Goal: Information Seeking & Learning: Find specific fact

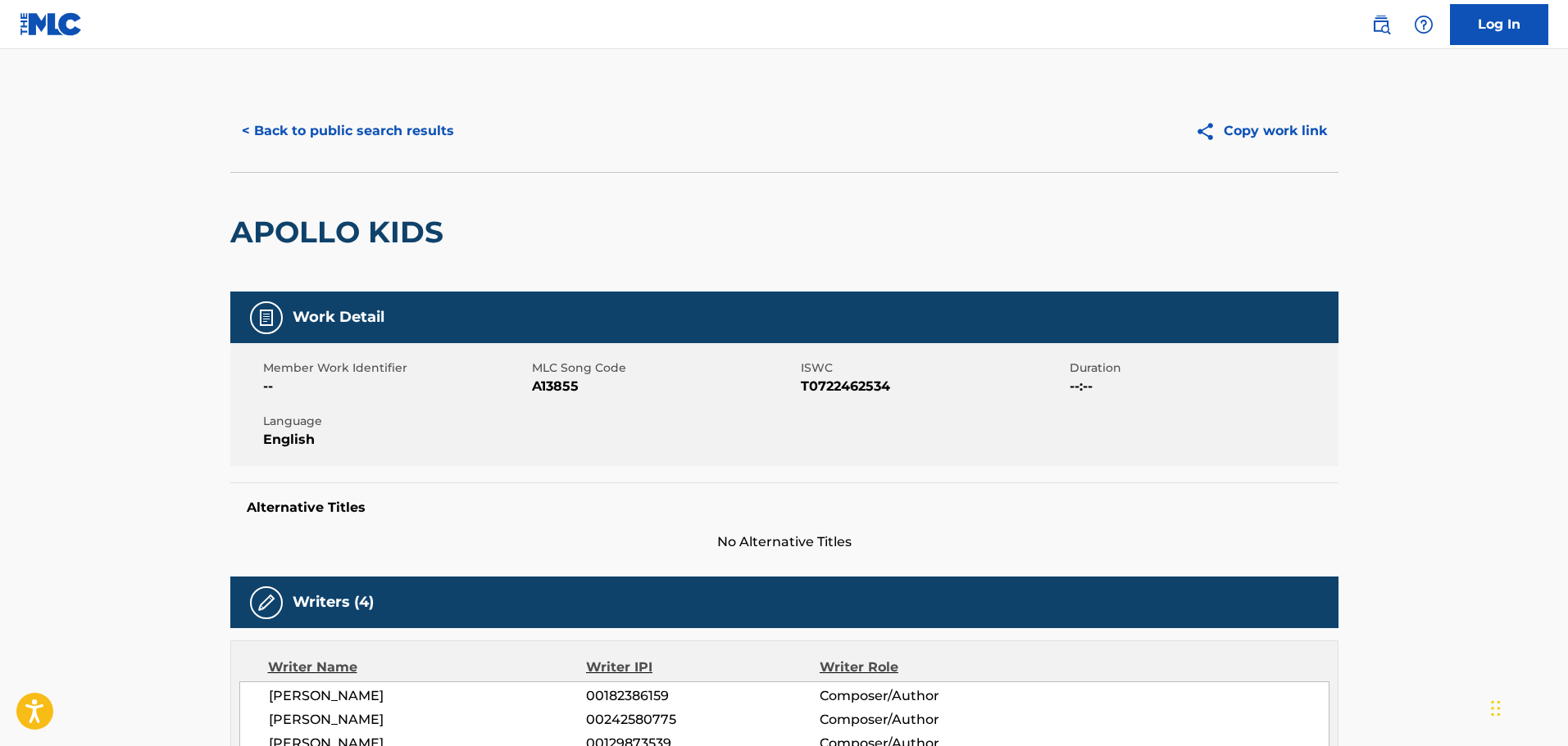
click at [370, 119] on button "< Back to public search results" at bounding box center [348, 132] width 235 height 41
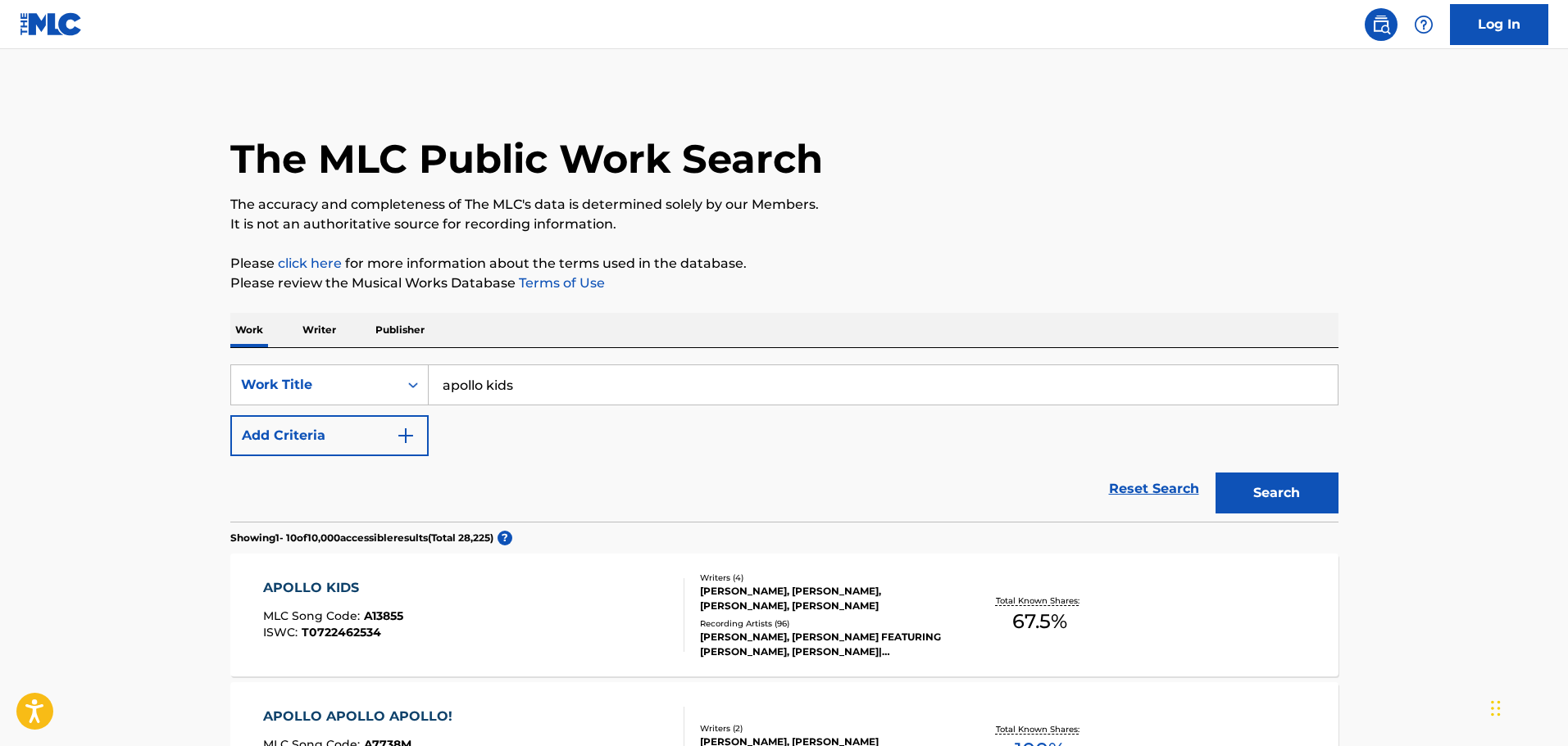
click at [608, 599] on div "APOLLO KIDS MLC Song Code : A13855 ISWC : T0722462534" at bounding box center [474, 615] width 421 height 73
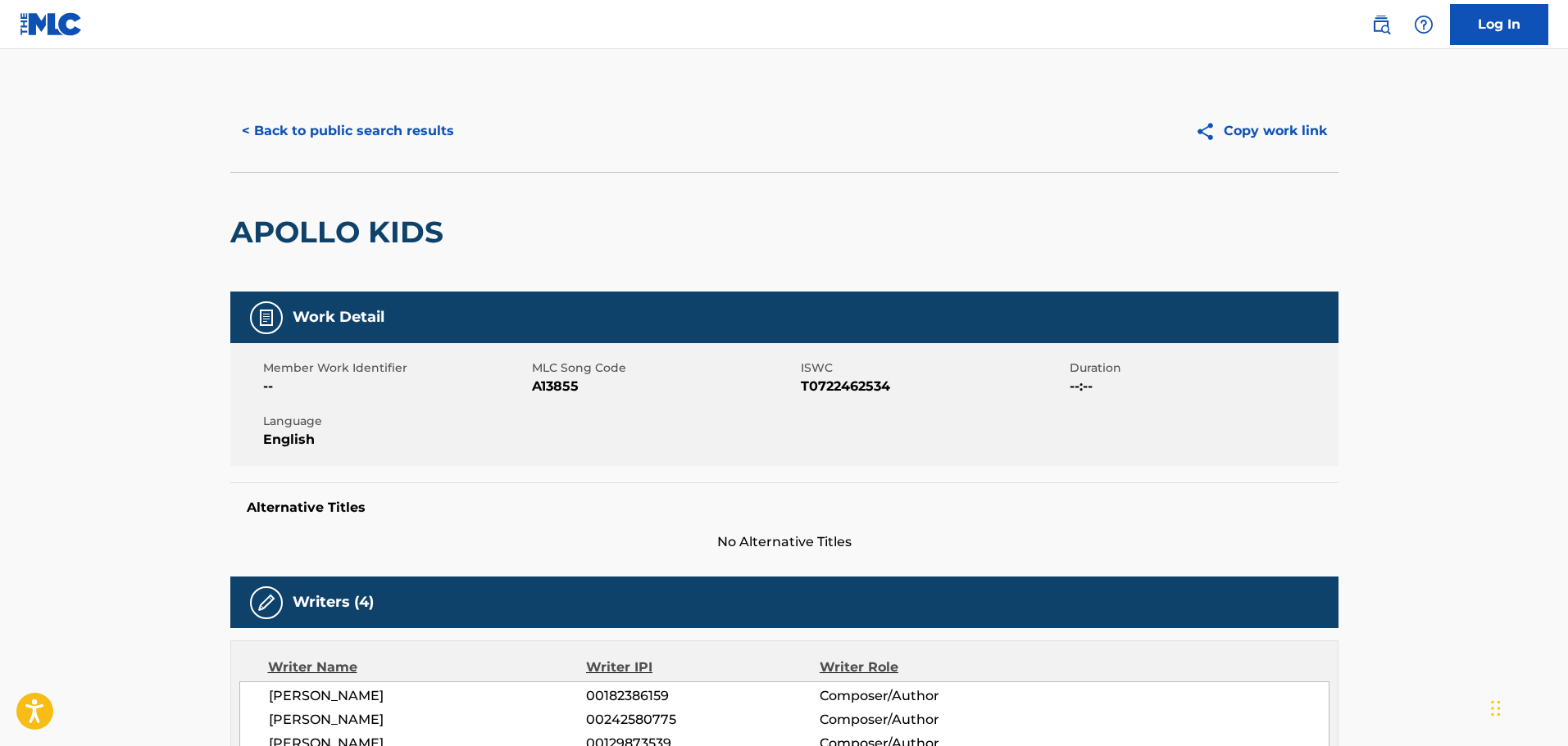
click at [566, 374] on span "MLC Song Code" at bounding box center [665, 368] width 265 height 17
click at [567, 385] on span "A13855" at bounding box center [665, 386] width 265 height 20
copy span "A13855"
click at [566, 389] on span "A13855" at bounding box center [665, 386] width 265 height 20
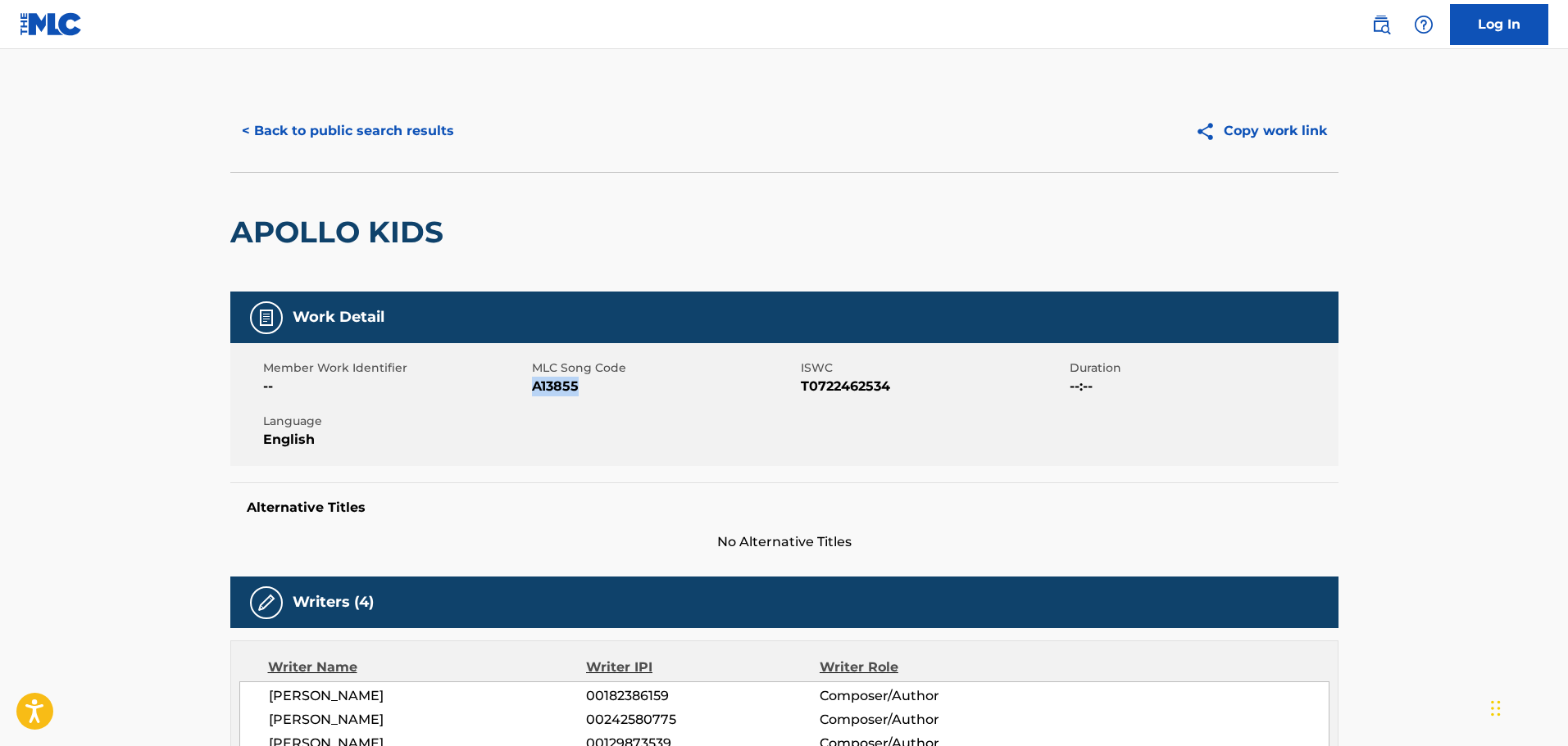
click at [566, 389] on span "A13855" at bounding box center [665, 386] width 265 height 20
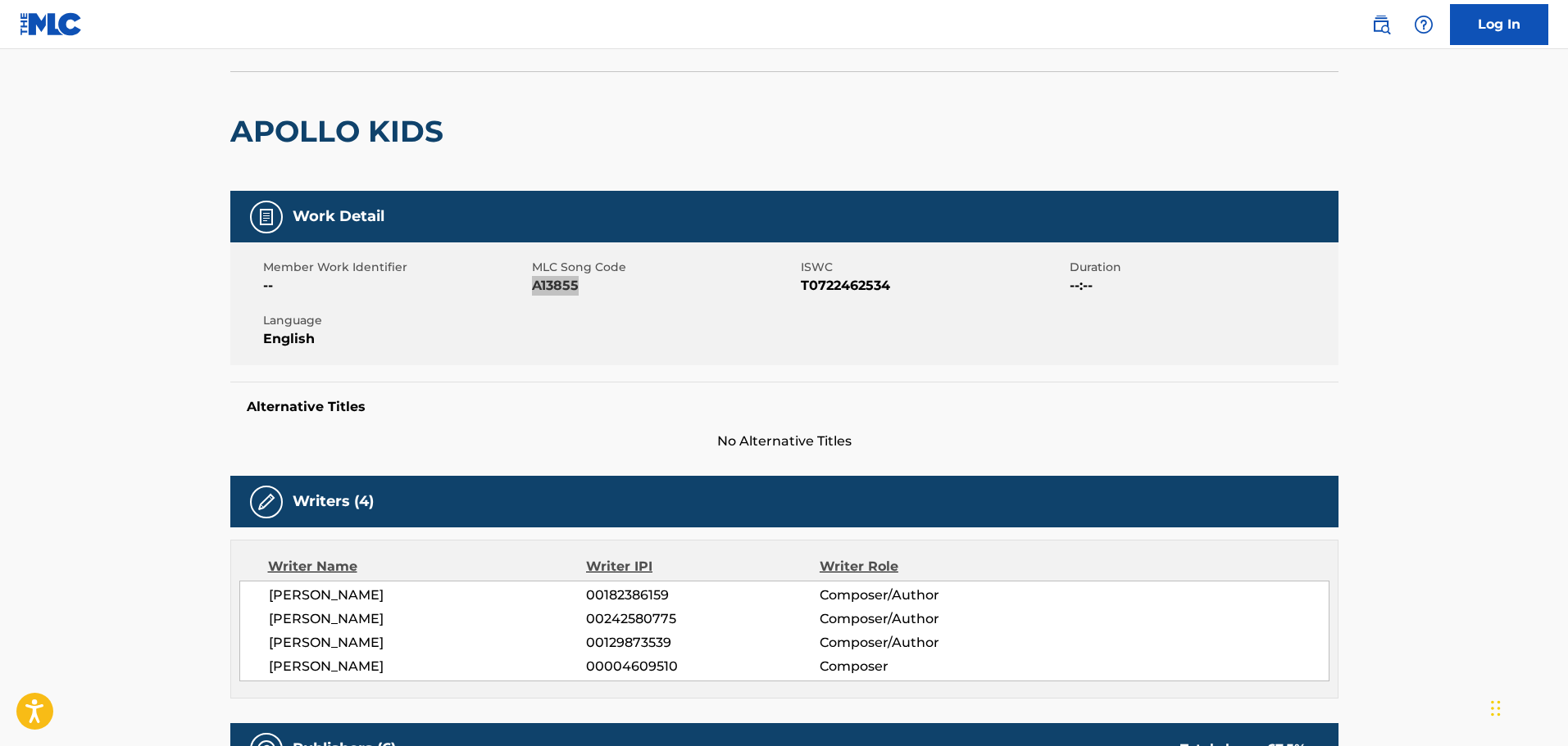
scroll to position [82, 0]
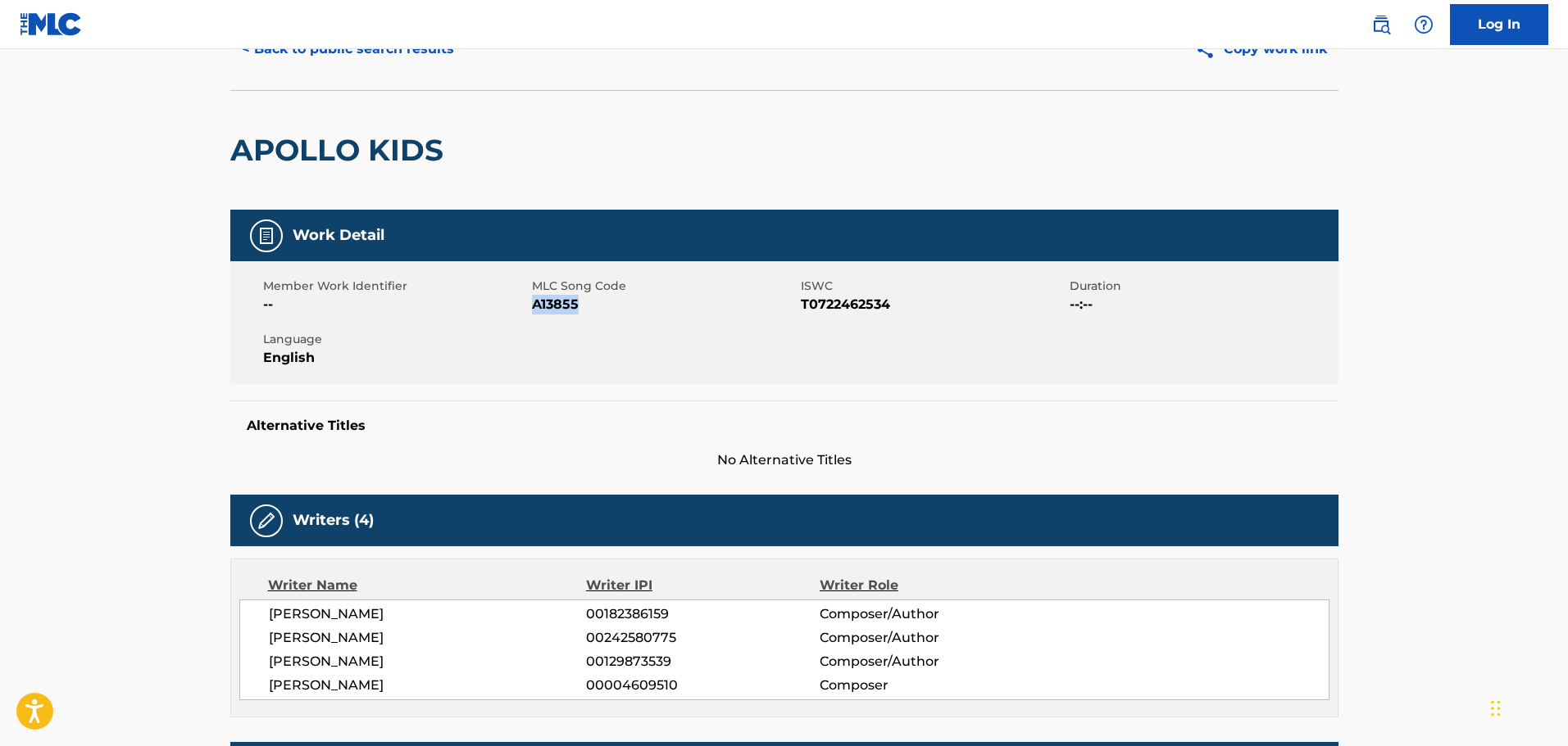
click at [564, 316] on div "Member Work Identifier -- MLC Song Code A13855 ISWC T0722462534 Duration --:-- …" at bounding box center [784, 322] width 1108 height 123
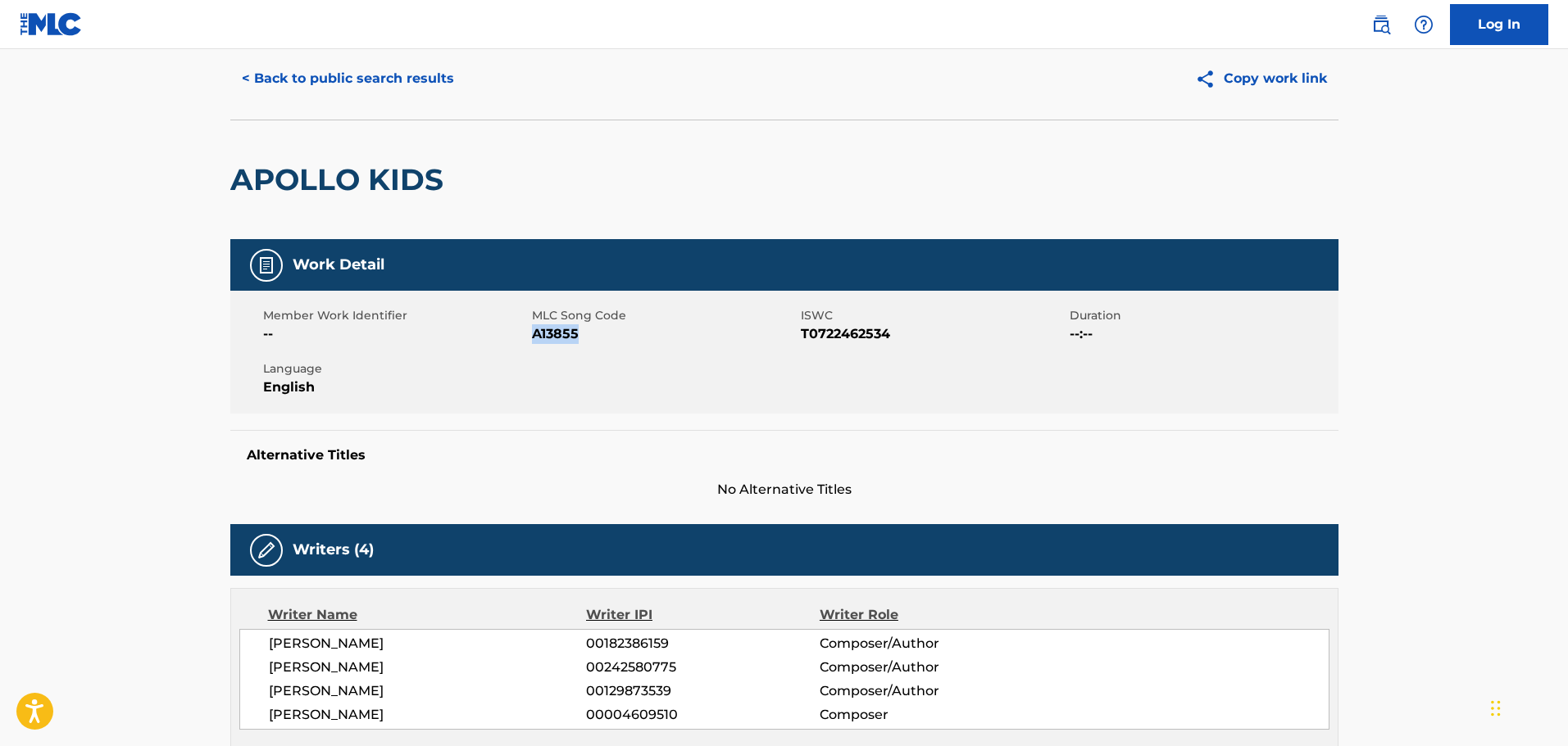
scroll to position [0, 0]
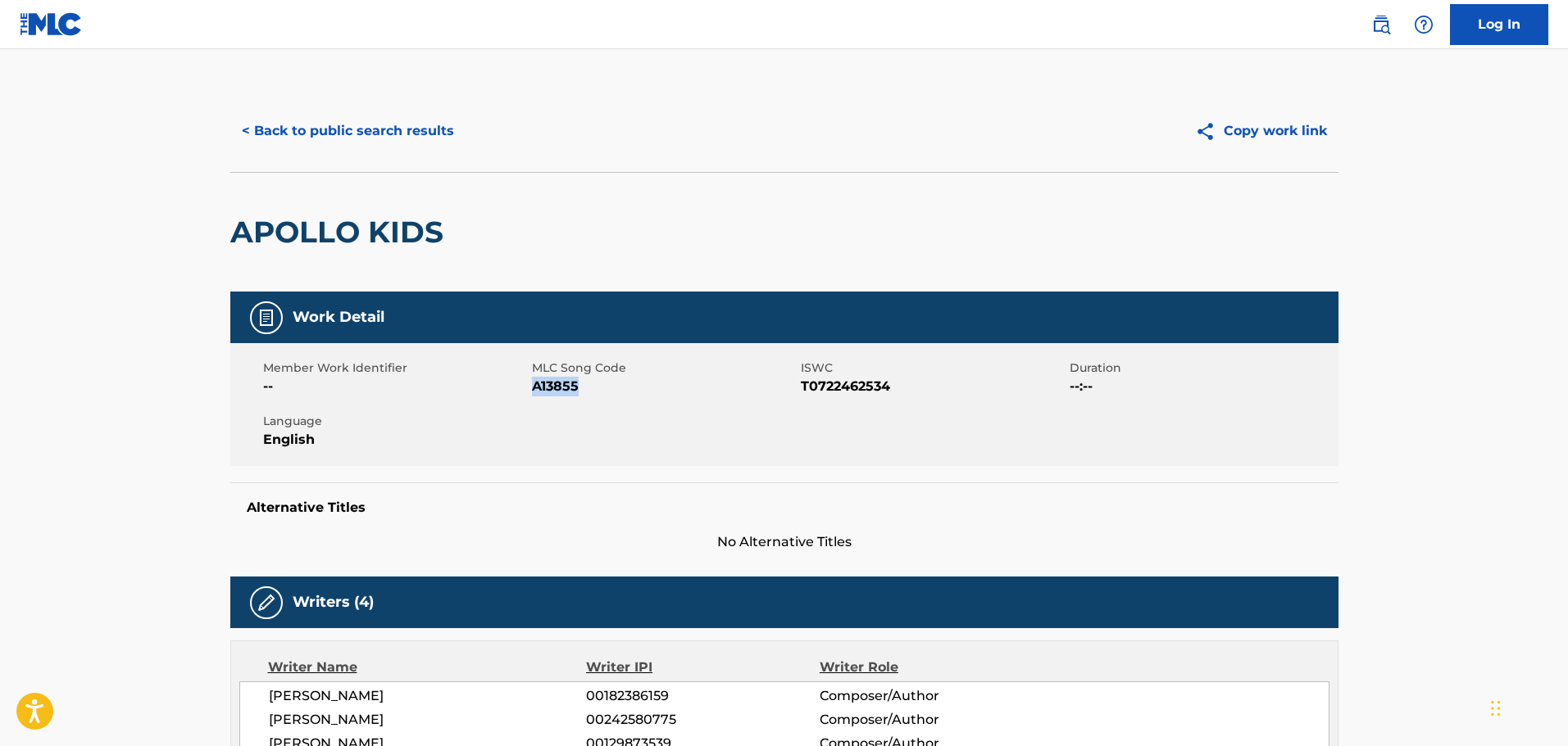
click at [435, 137] on button "< Back to public search results" at bounding box center [348, 132] width 235 height 41
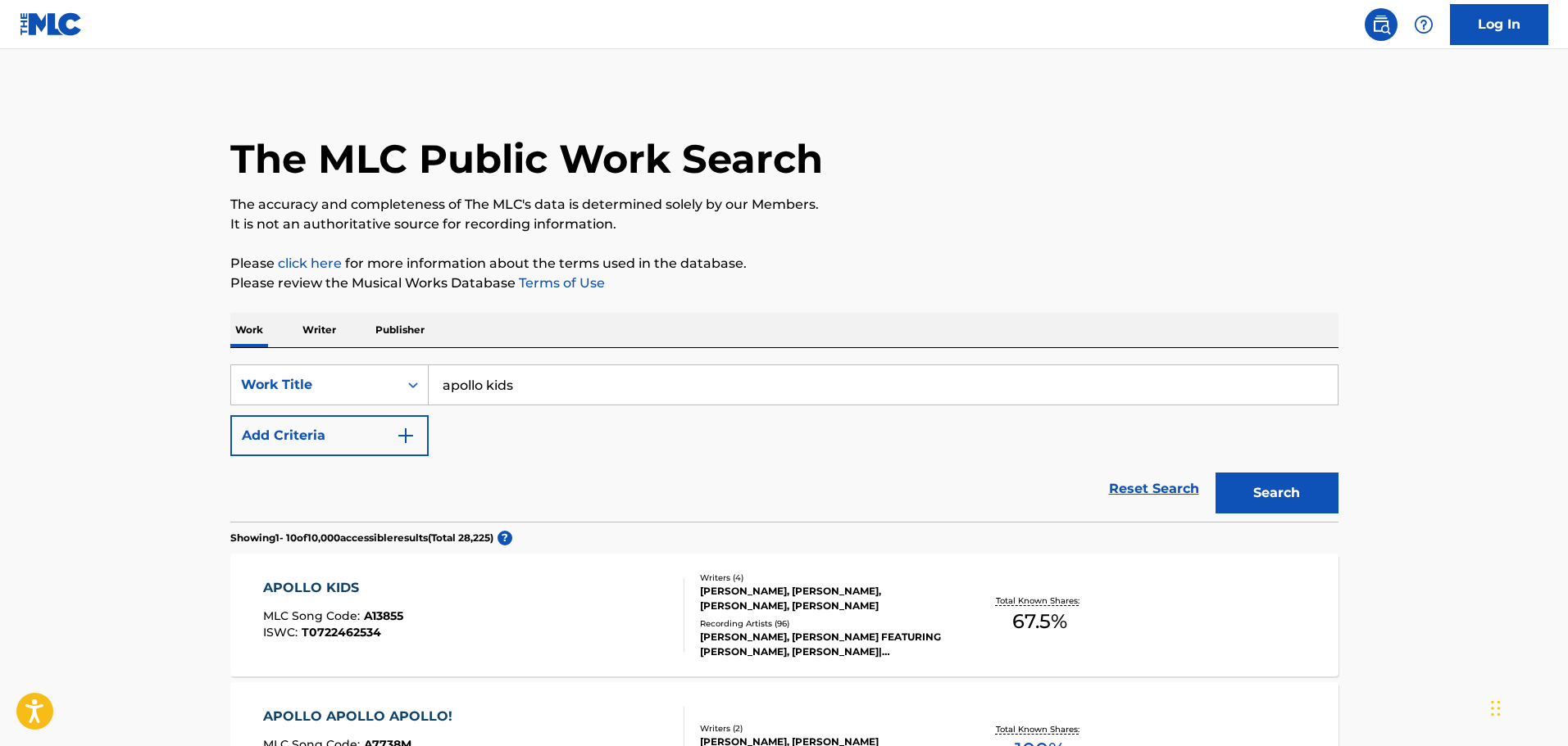
click at [739, 397] on input "apollo kids" at bounding box center [883, 385] width 909 height 39
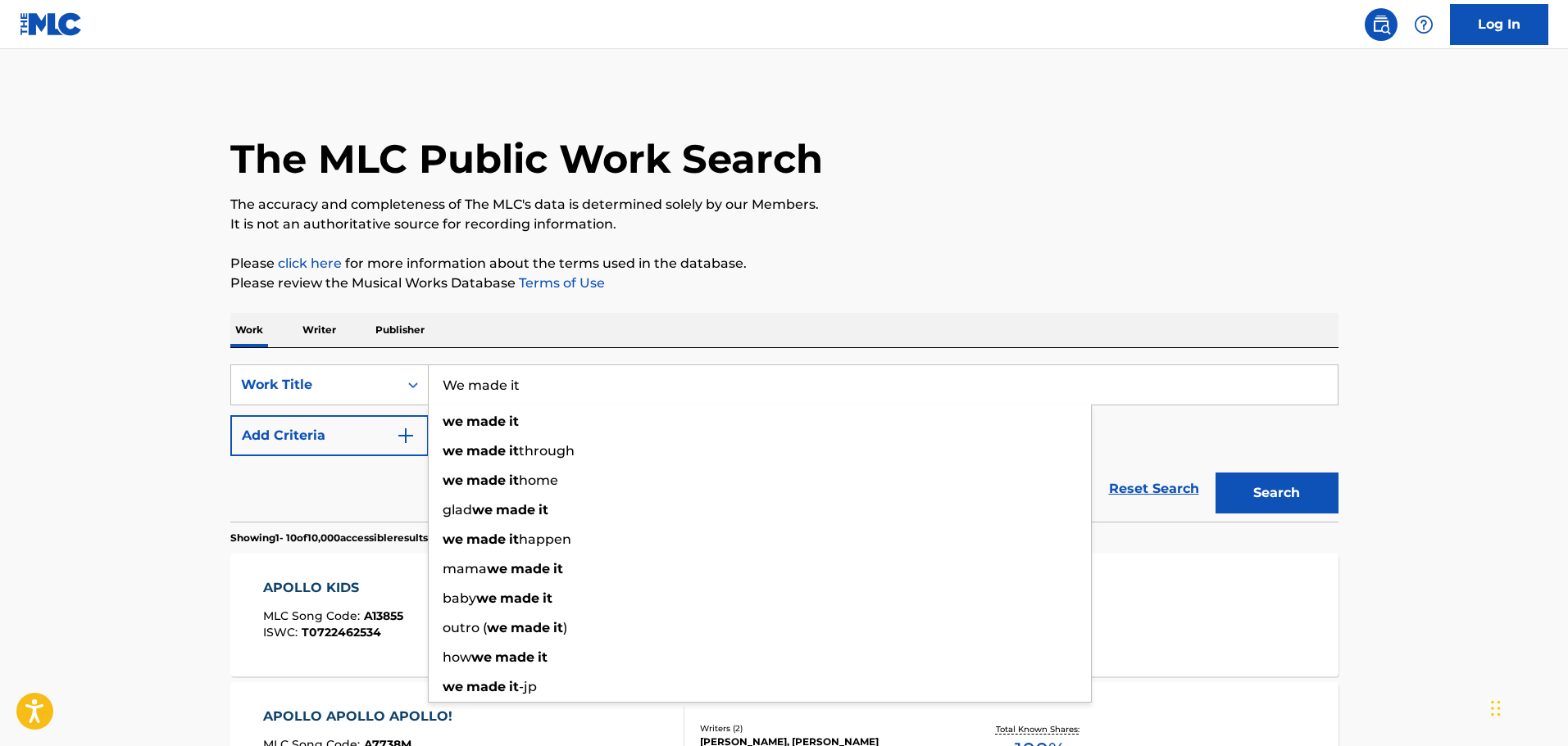
type input "We made it"
click at [1215, 473] on button "Search" at bounding box center [1277, 493] width 123 height 41
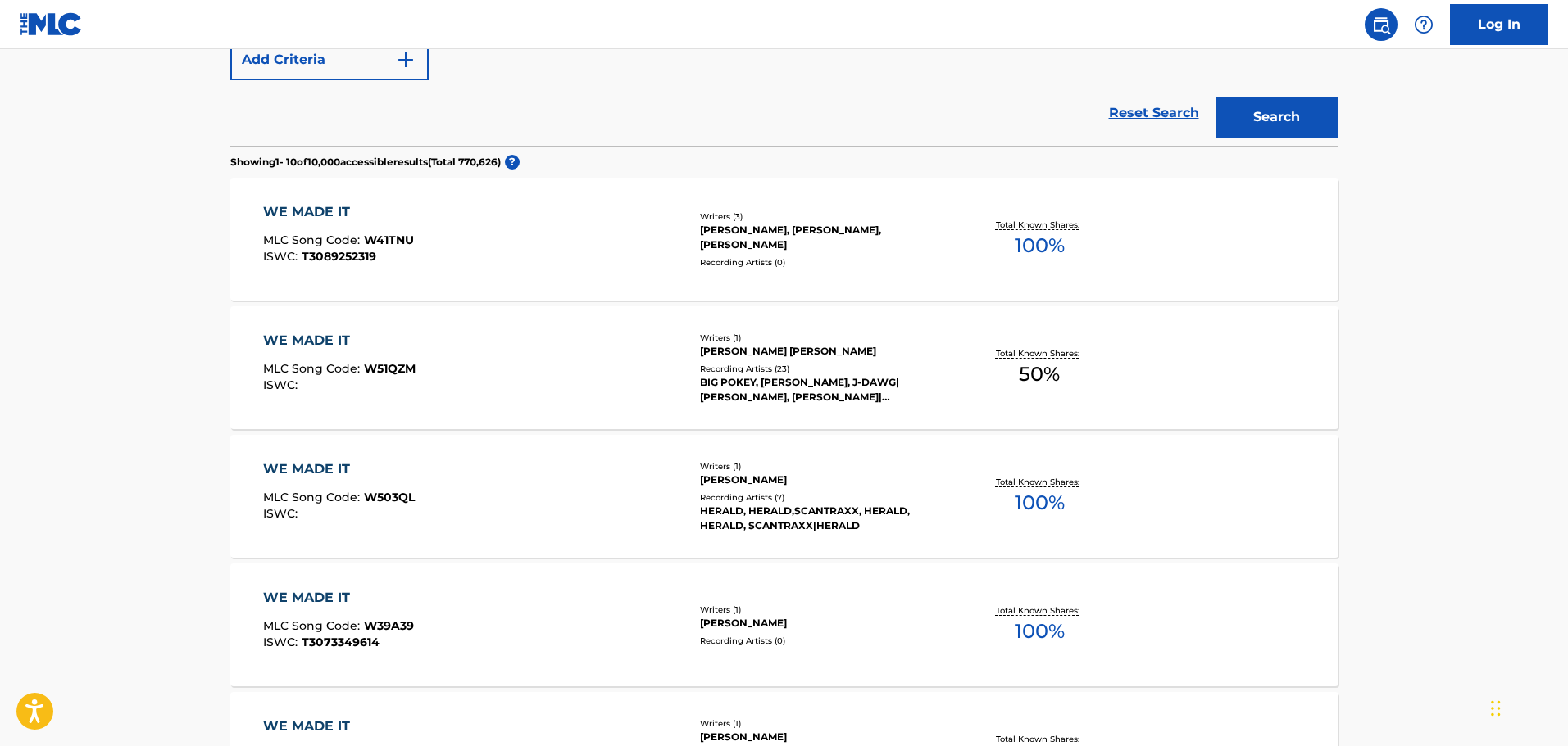
scroll to position [246, 0]
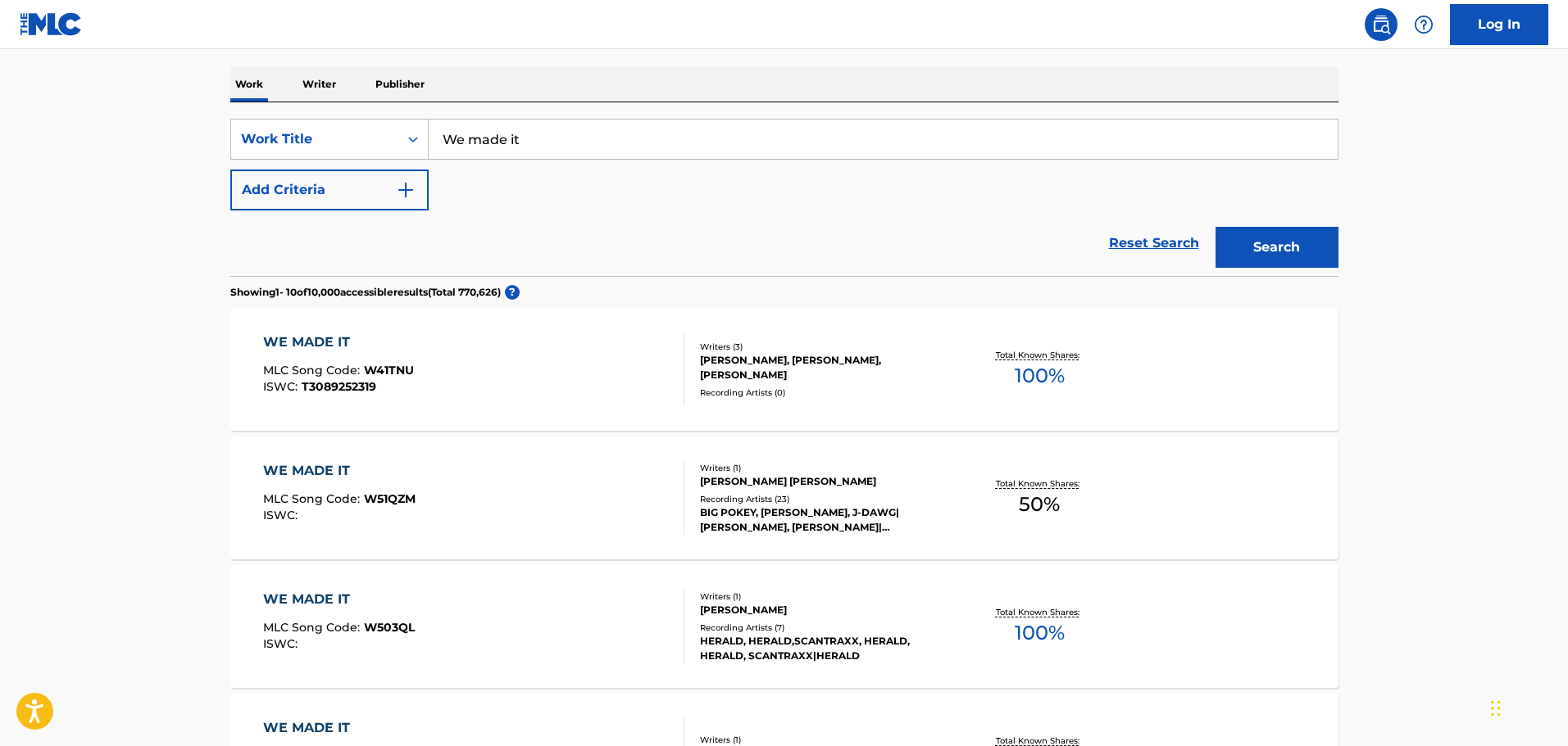
click at [389, 184] on button "Add Criteria" at bounding box center [329, 190] width 198 height 41
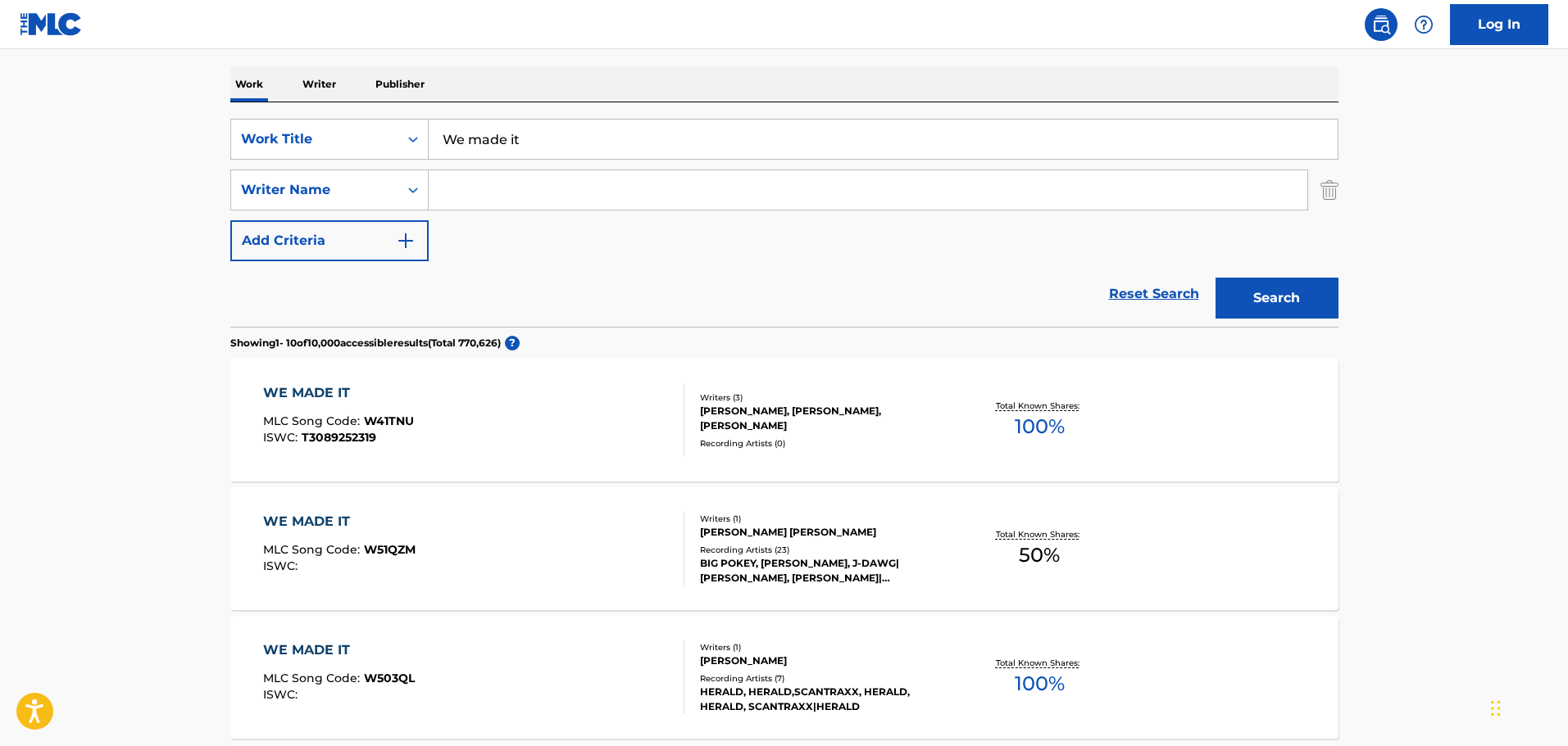
click at [543, 196] on input "Search Form" at bounding box center [868, 190] width 879 height 39
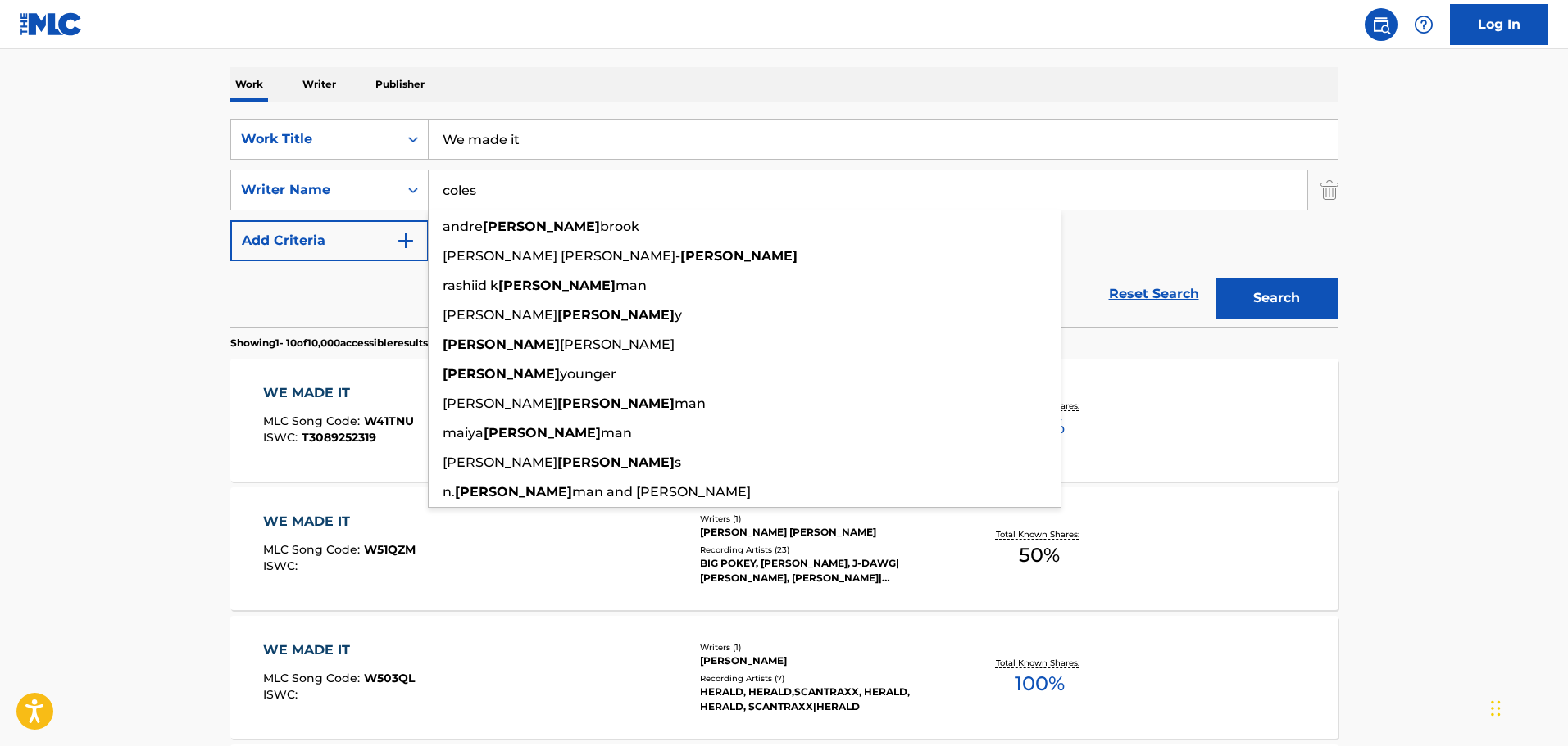
type input "coles"
click at [1215, 278] on button "Search" at bounding box center [1277, 299] width 123 height 41
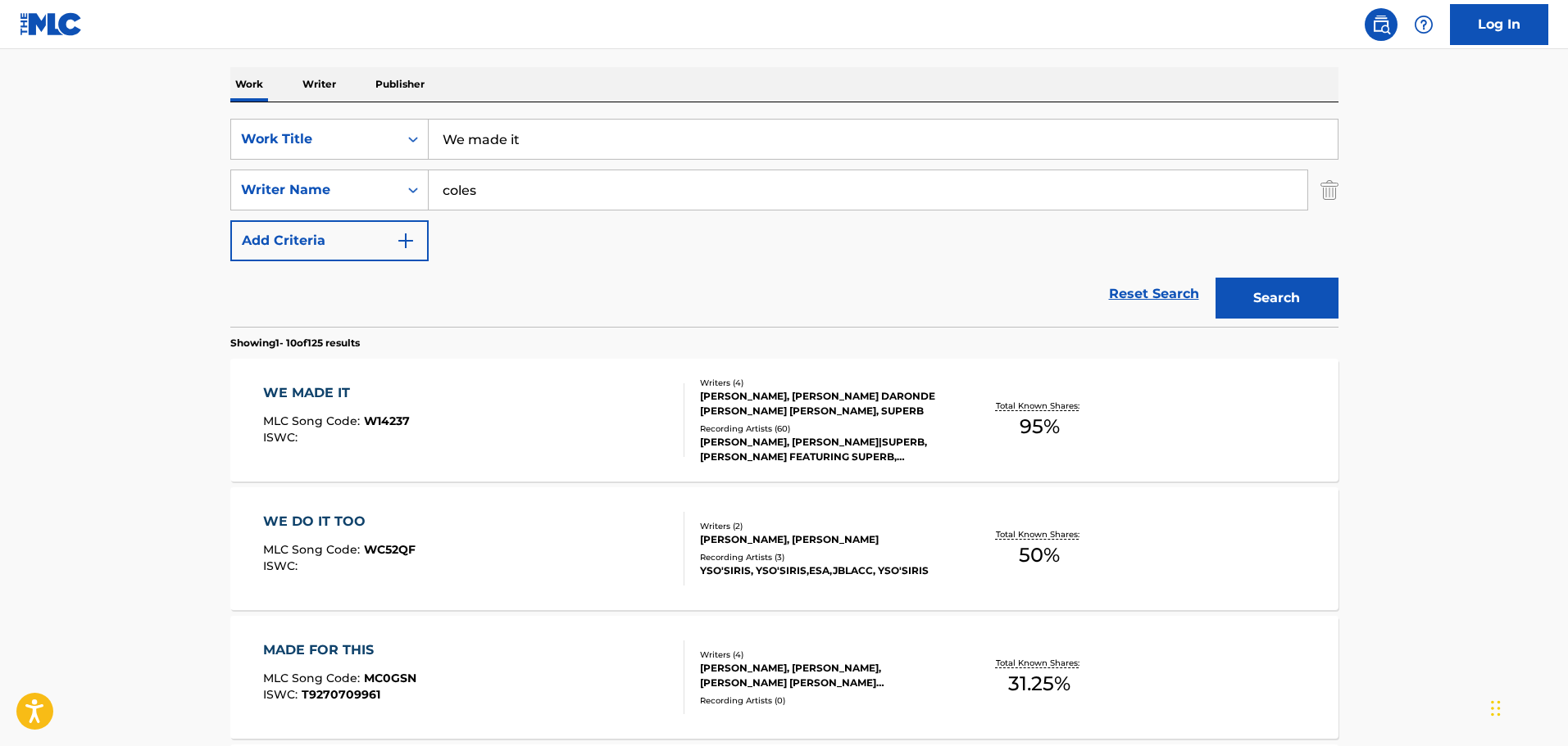
click at [597, 431] on div "WE MADE IT MLC Song Code : W14237 ISWC :" at bounding box center [474, 420] width 421 height 73
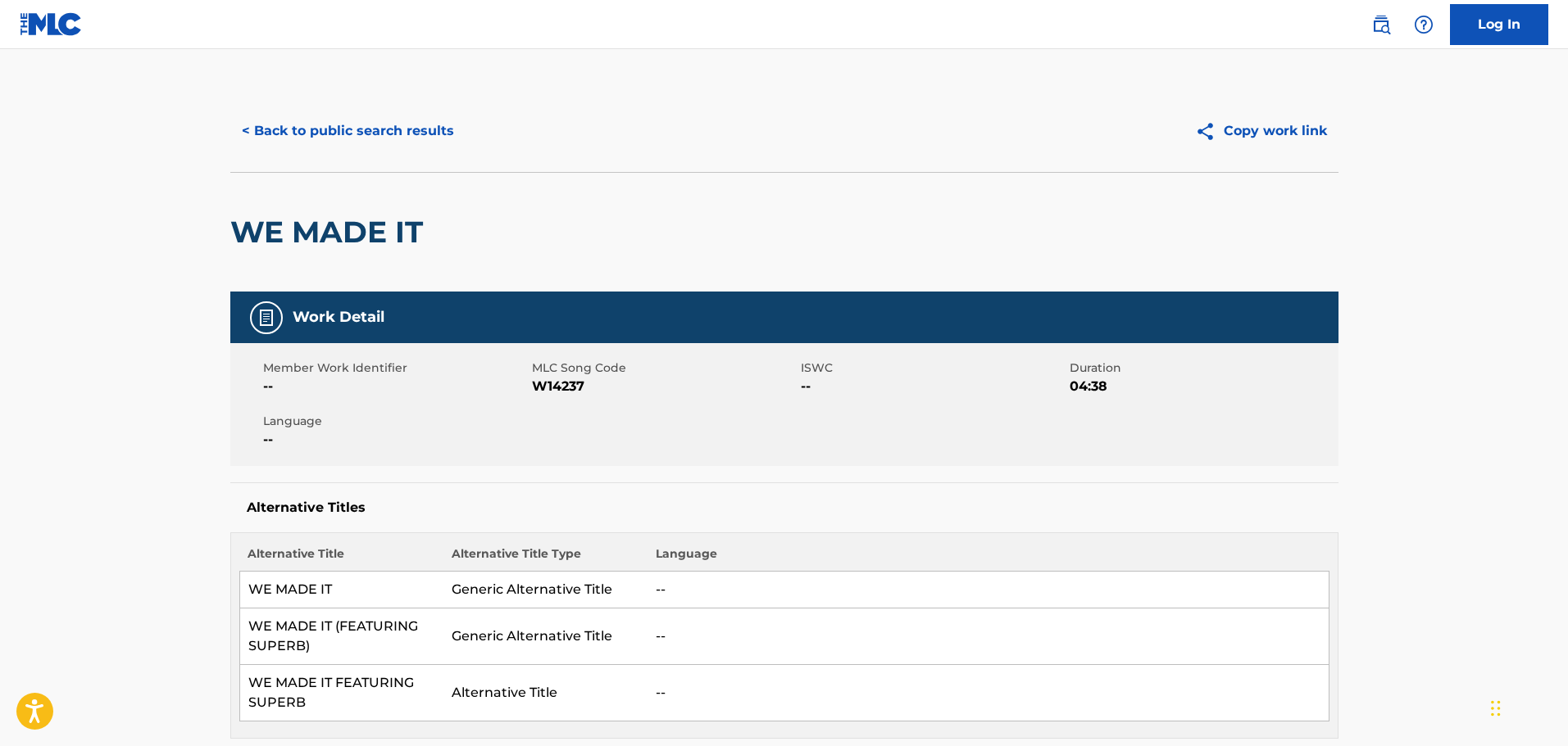
click at [584, 384] on span "W14237" at bounding box center [665, 386] width 265 height 20
copy span "W14237"
click at [551, 389] on span "W14237" at bounding box center [665, 386] width 265 height 20
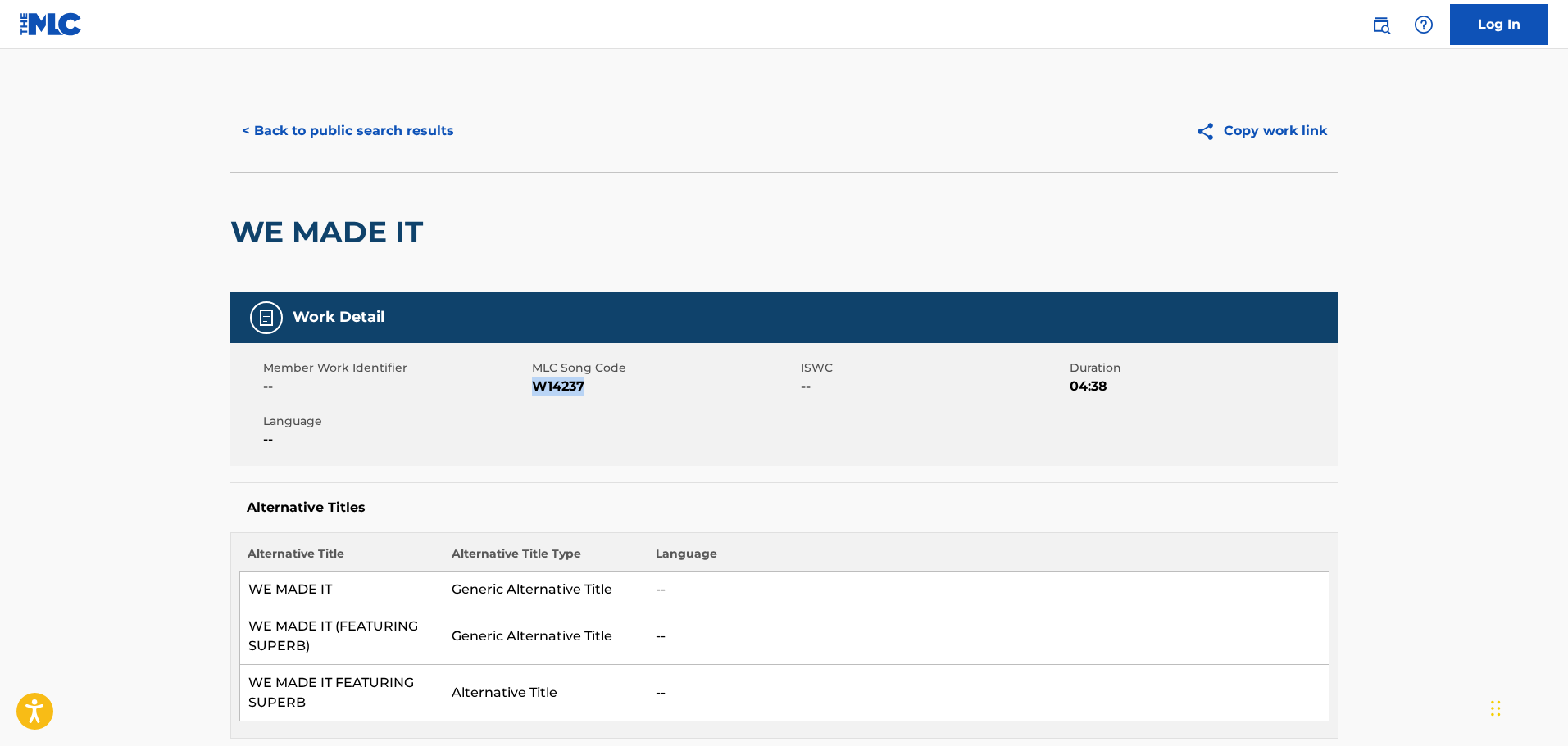
click at [551, 389] on span "W14237" at bounding box center [665, 386] width 265 height 20
click at [560, 402] on div "Member Work Identifier -- MLC Song Code W14237 ISWC -- Duration 04:38 Language …" at bounding box center [784, 404] width 1108 height 123
